Goal: Information Seeking & Learning: Learn about a topic

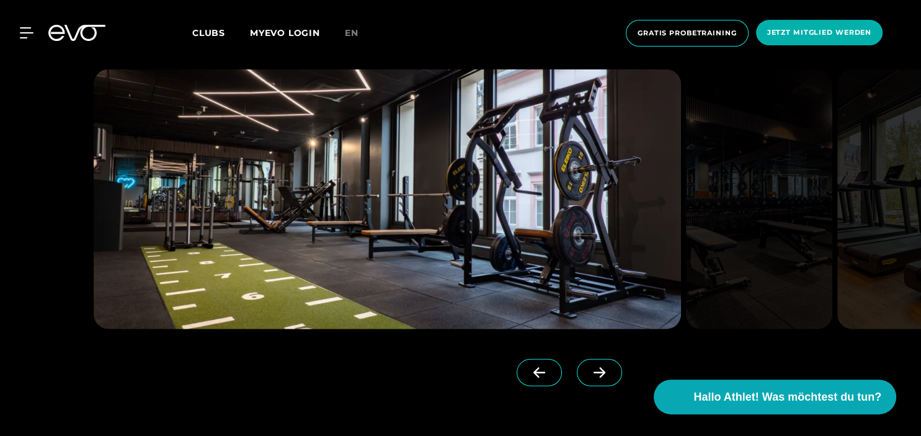
scroll to position [2850, 0]
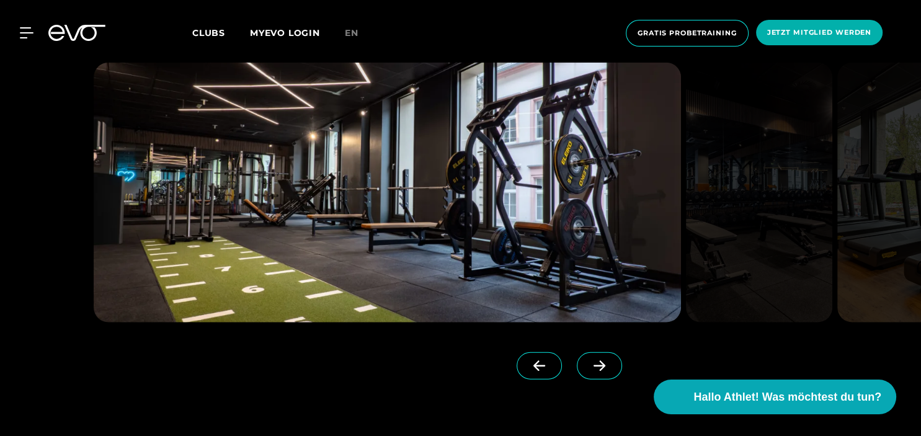
click at [210, 33] on span "Clubs" at bounding box center [208, 32] width 33 height 11
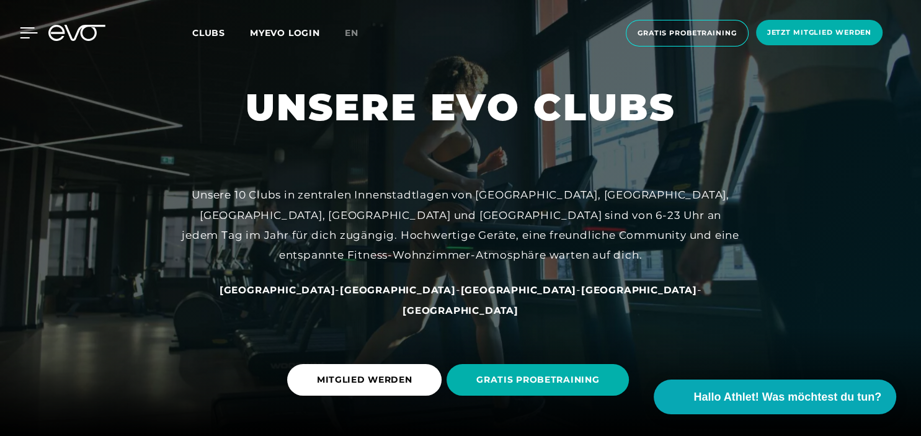
click at [29, 32] on icon at bounding box center [29, 32] width 18 height 11
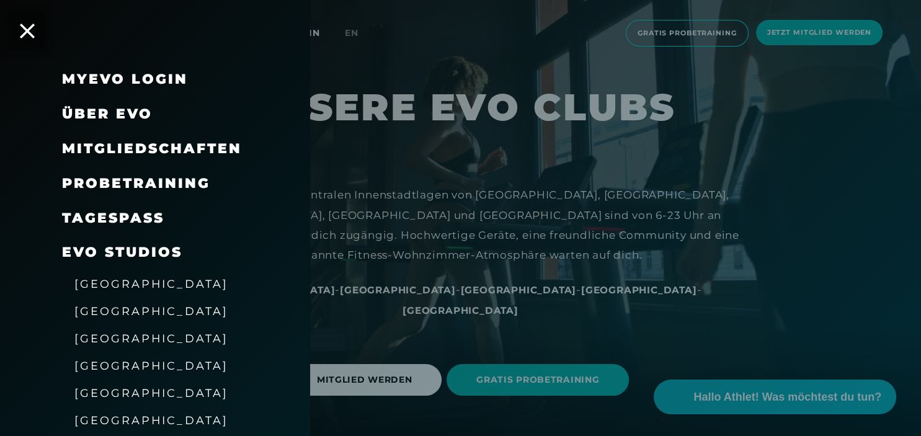
click at [94, 110] on span "Über EVO" at bounding box center [107, 113] width 91 height 17
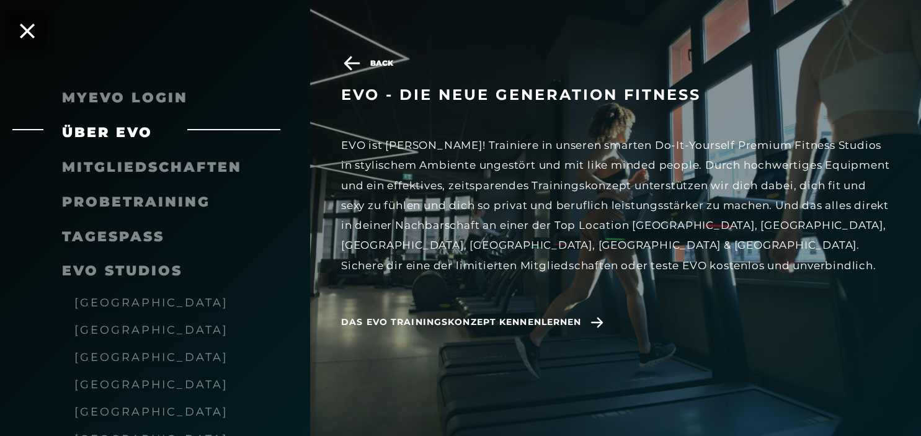
click at [475, 103] on h3 "EVO - die neue Generation Fitness" at bounding box center [615, 95] width 549 height 19
click at [536, 318] on span "Das EVO Trainingskonzept kennenlernen" at bounding box center [461, 322] width 240 height 13
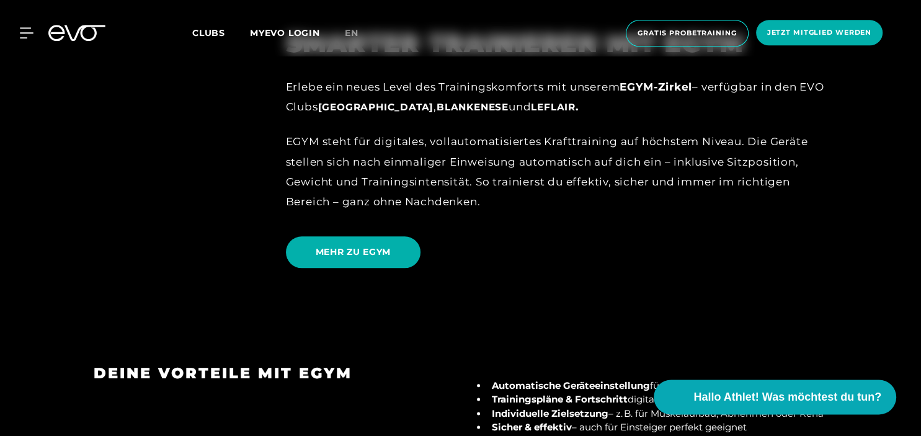
scroll to position [1343, 0]
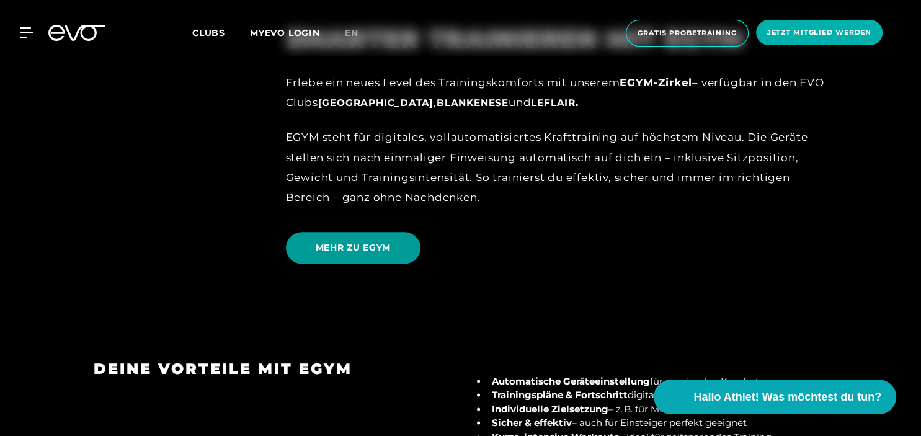
click at [401, 232] on span "MEHR ZU EGYM" at bounding box center [353, 248] width 135 height 32
